Goal: Task Accomplishment & Management: Manage account settings

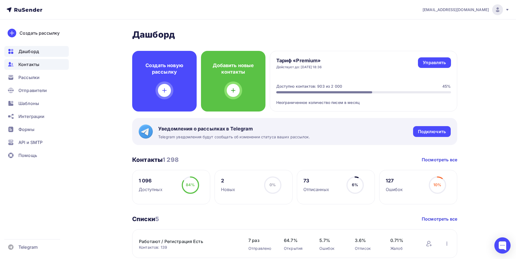
click at [36, 63] on span "Контакты" at bounding box center [28, 64] width 21 height 7
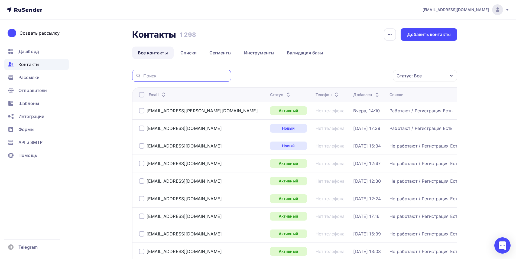
click at [167, 76] on input "text" at bounding box center [185, 76] width 85 height 6
paste input "[EMAIL_ADDRESS][DOMAIN_NAME]"
type input "[EMAIL_ADDRESS][DOMAIN_NAME]"
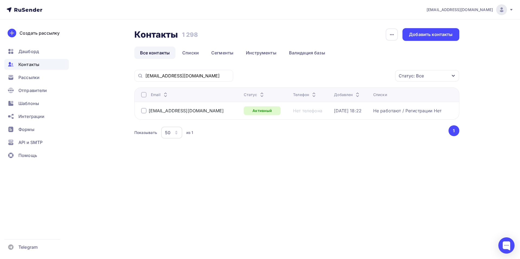
click at [144, 111] on div at bounding box center [143, 110] width 5 height 5
click at [385, 74] on icon "button" at bounding box center [384, 76] width 7 height 7
click at [351, 104] on div "Исключить из списка" at bounding box center [349, 102] width 47 height 7
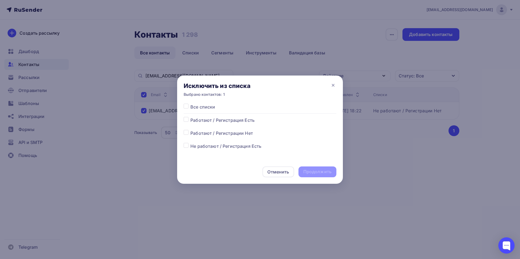
click at [189, 106] on div at bounding box center [187, 107] width 7 height 7
click at [191, 104] on label at bounding box center [191, 104] width 0 height 0
click at [187, 106] on input "checkbox" at bounding box center [186, 106] width 5 height 5
checkbox input "true"
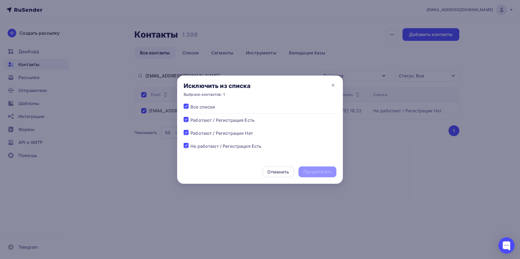
checkbox input "true"
click at [316, 172] on div "Продолжить" at bounding box center [318, 172] width 28 height 6
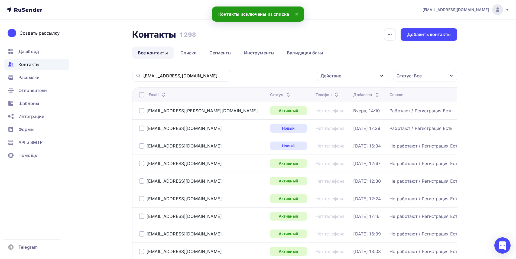
click at [207, 80] on div "[EMAIL_ADDRESS][DOMAIN_NAME]" at bounding box center [181, 76] width 99 height 12
click at [207, 76] on input "[EMAIL_ADDRESS][DOMAIN_NAME]" at bounding box center [185, 76] width 85 height 6
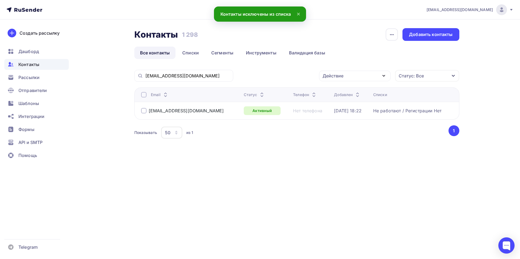
click at [146, 111] on div at bounding box center [143, 110] width 5 height 5
click at [384, 75] on icon "button" at bounding box center [384, 76] width 7 height 7
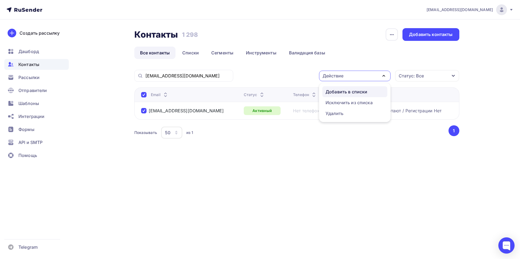
click at [369, 89] on div "Добавить в списки" at bounding box center [355, 92] width 59 height 7
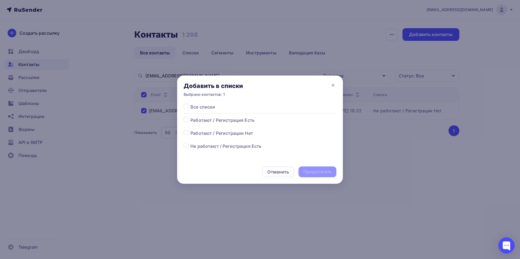
click at [191, 130] on label at bounding box center [191, 130] width 0 height 0
click at [186, 133] on input "checkbox" at bounding box center [186, 132] width 5 height 5
checkbox input "true"
click at [328, 173] on div "Продолжить" at bounding box center [318, 172] width 28 height 6
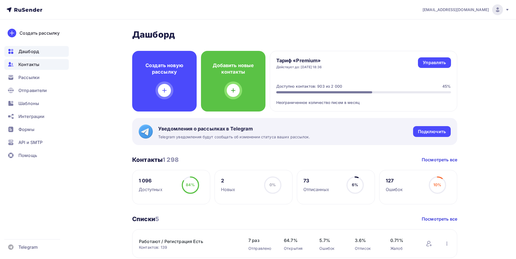
click at [35, 63] on span "Контакты" at bounding box center [28, 64] width 21 height 7
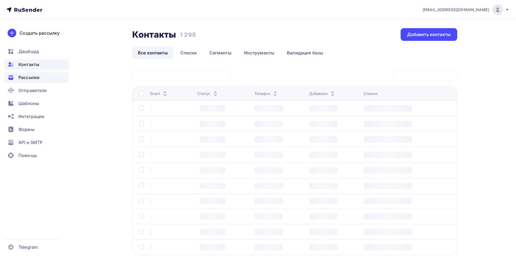
click at [35, 79] on span "Рассылки" at bounding box center [28, 77] width 21 height 7
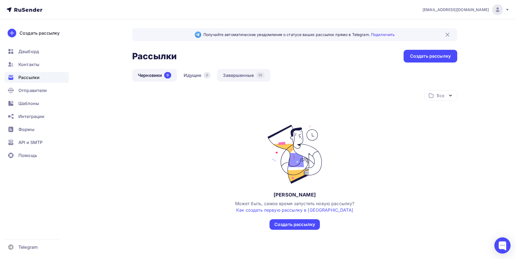
click at [243, 75] on link "Завершенные 55" at bounding box center [243, 75] width 53 height 12
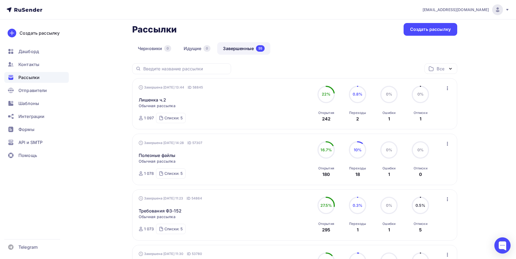
scroll to position [27, 0]
click at [155, 99] on link "Лишенка ч.2" at bounding box center [153, 99] width 28 height 7
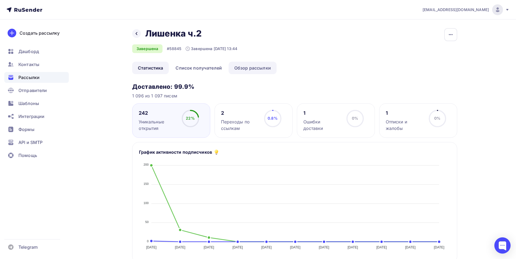
click at [258, 69] on link "Обзор рассылки" at bounding box center [253, 68] width 48 height 12
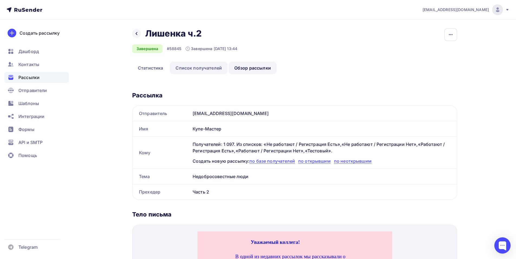
click at [213, 67] on link "Список получателей" at bounding box center [199, 68] width 58 height 12
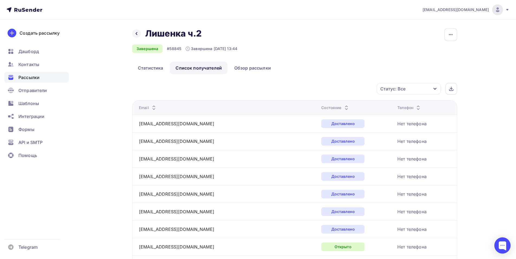
click at [436, 89] on icon "button" at bounding box center [435, 89] width 3 height 2
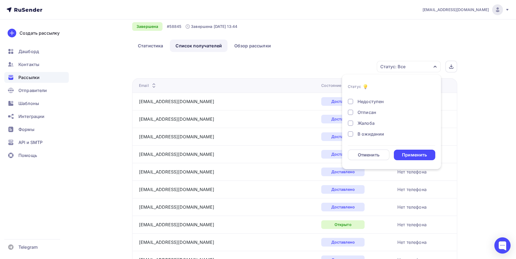
scroll to position [54, 0]
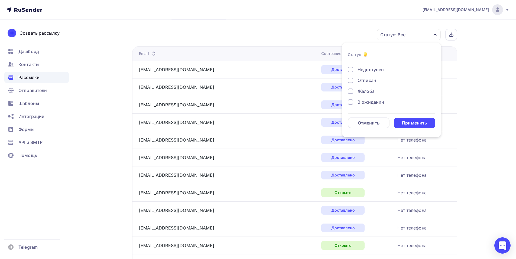
click at [353, 82] on div at bounding box center [350, 80] width 5 height 5
click at [410, 124] on div "Применить" at bounding box center [414, 123] width 25 height 6
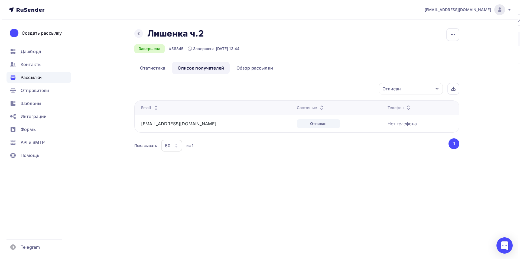
scroll to position [0, 0]
drag, startPoint x: 190, startPoint y: 123, endPoint x: 135, endPoint y: 122, distance: 55.0
click at [135, 122] on td "9395953@mail.ru" at bounding box center [214, 124] width 160 height 18
copy link "9395953@mail.ru"
